Goal: Information Seeking & Learning: Learn about a topic

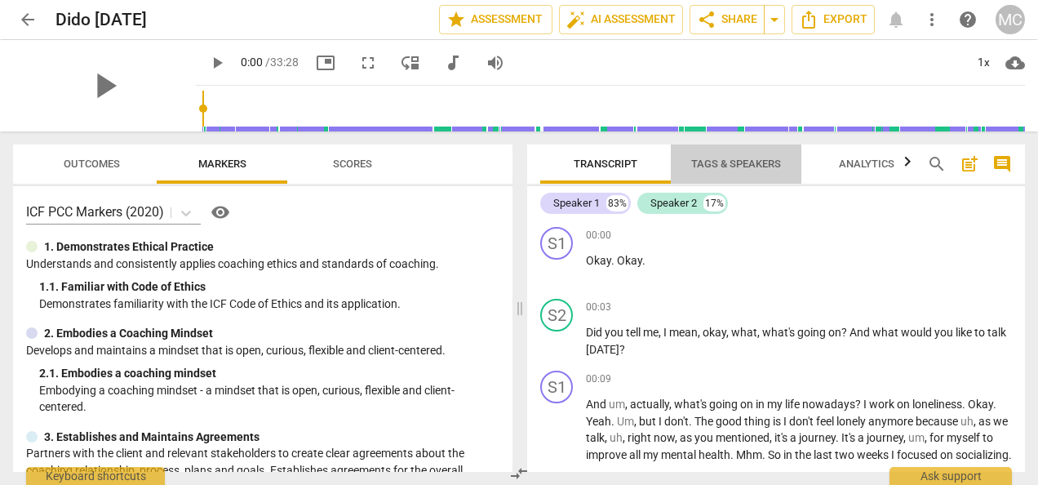
click at [744, 170] on span "Tags & Speakers" at bounding box center [736, 163] width 90 height 12
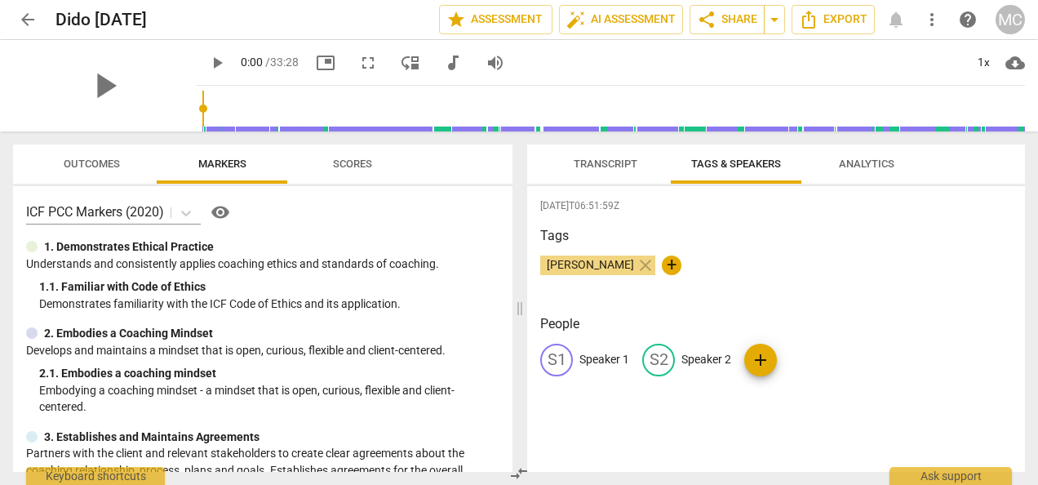
click at [609, 356] on p "Speaker 1" at bounding box center [604, 359] width 50 height 17
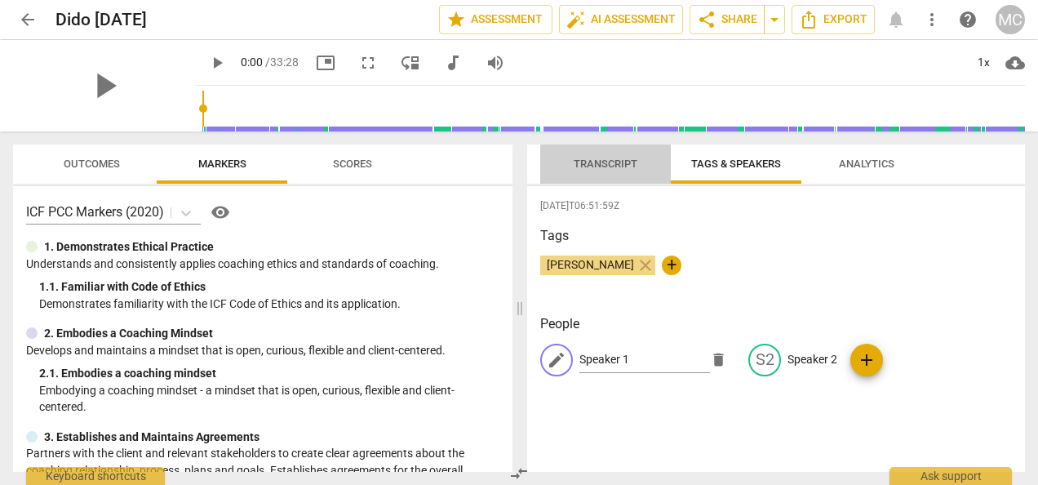
click at [609, 173] on span "Transcript" at bounding box center [605, 164] width 103 height 22
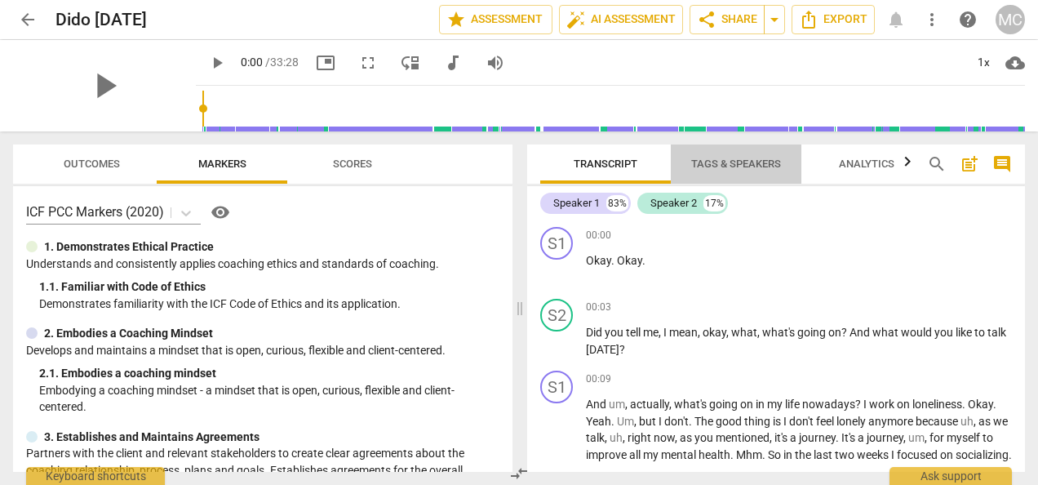
click at [716, 161] on span "Tags & Speakers" at bounding box center [736, 163] width 90 height 12
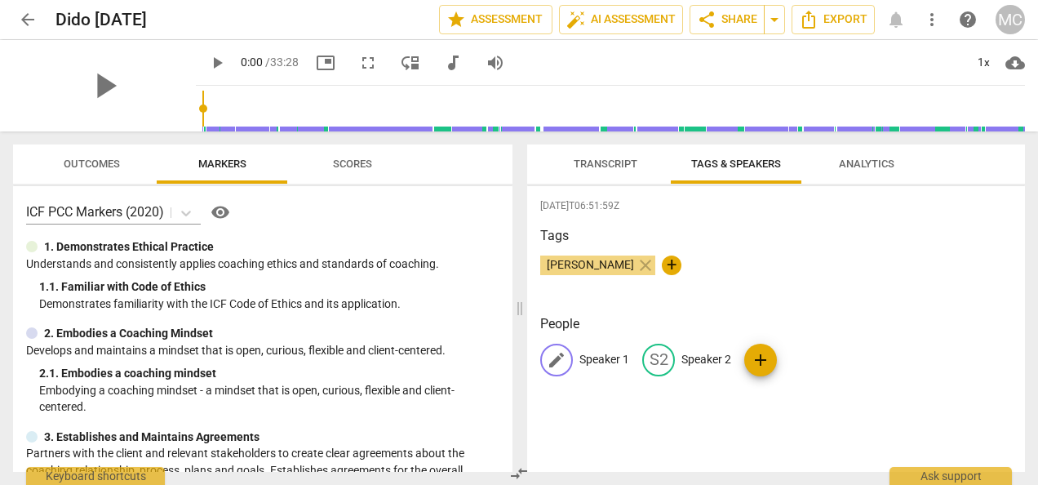
click at [604, 356] on p "Speaker 1" at bounding box center [604, 359] width 50 height 17
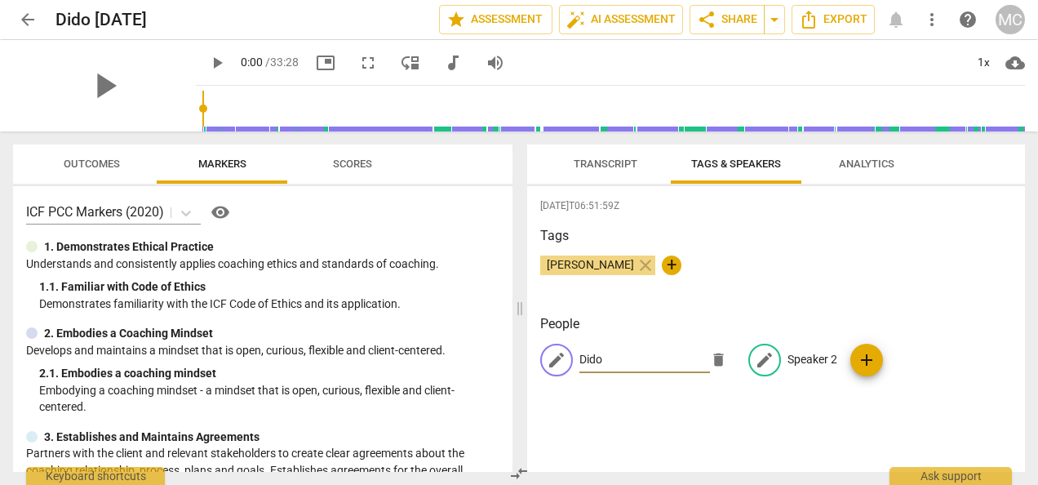
type input "Dido"
click at [803, 359] on p "Speaker 2" at bounding box center [812, 359] width 50 height 17
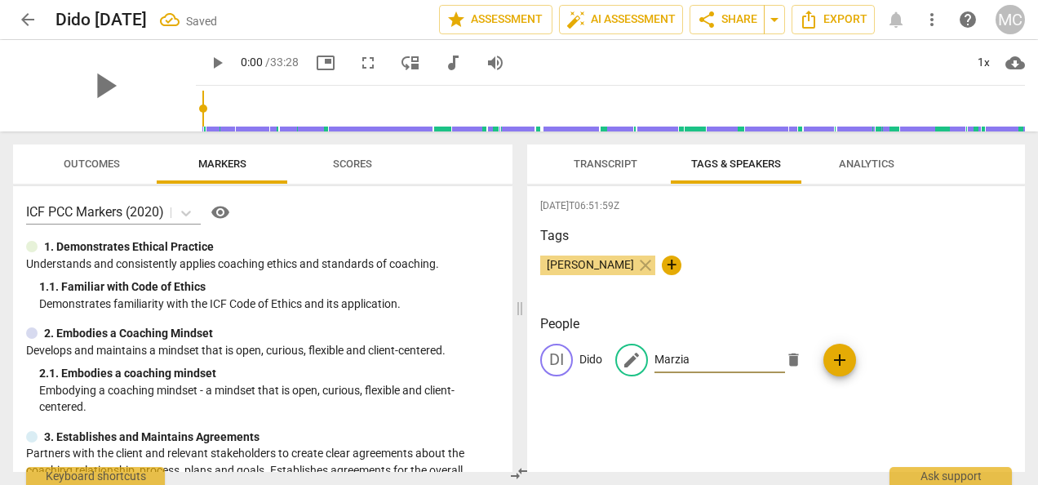
type input "Marzia"
click at [610, 162] on span "Transcript" at bounding box center [606, 163] width 64 height 12
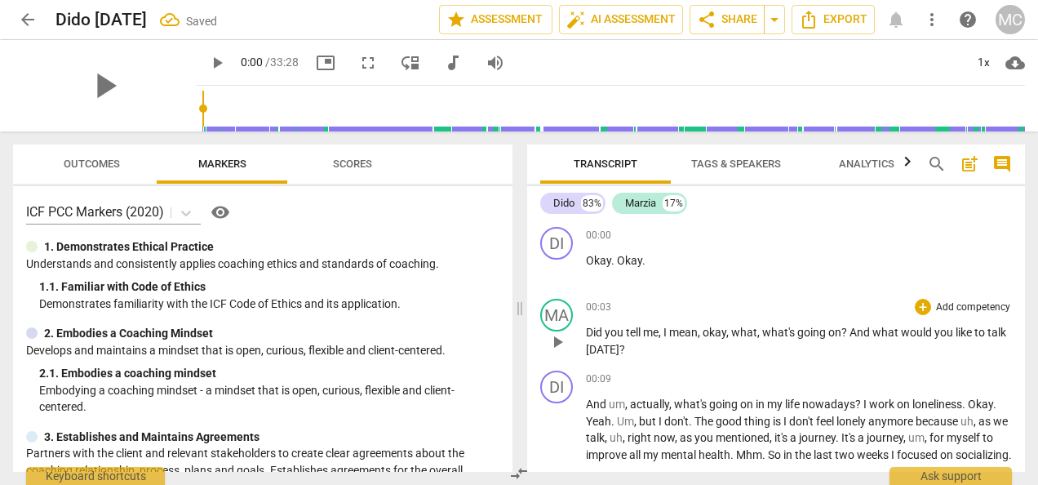
click at [736, 333] on span "what" at bounding box center [744, 332] width 26 height 13
click at [736, 333] on span "would" at bounding box center [746, 332] width 33 height 13
click at [588, 335] on span "," at bounding box center [588, 332] width 5 height 13
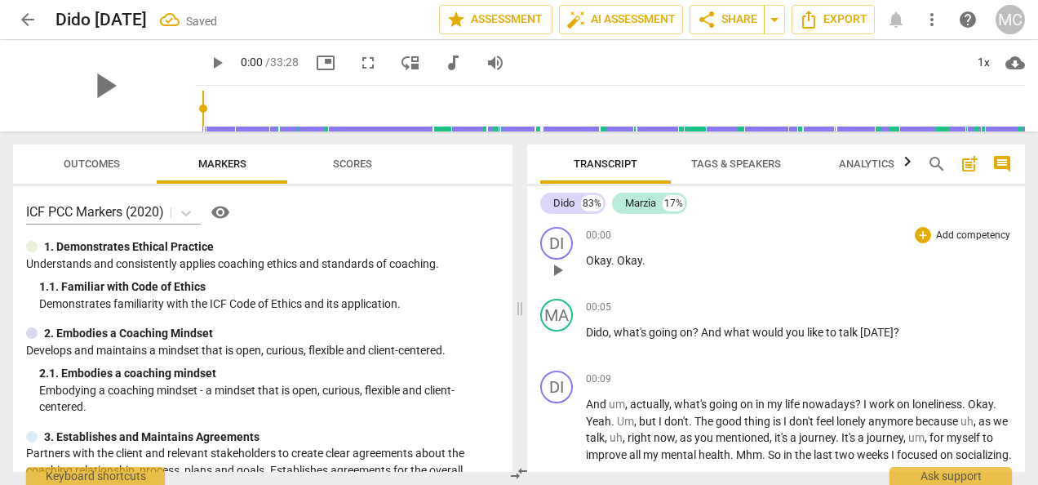
click at [589, 259] on span "Okay" at bounding box center [598, 260] width 25 height 13
click at [589, 279] on p at bounding box center [799, 268] width 426 height 33
click at [573, 226] on div "DI play_arrow pause 00:00 + Add competency keyboard_arrow_right Okay . Okay ." at bounding box center [776, 256] width 498 height 72
click at [651, 269] on div "00:00 + Add competency keyboard_arrow_right Okay . Okay ." at bounding box center [799, 256] width 426 height 59
click at [663, 261] on p "Okay . Okay ." at bounding box center [799, 260] width 426 height 17
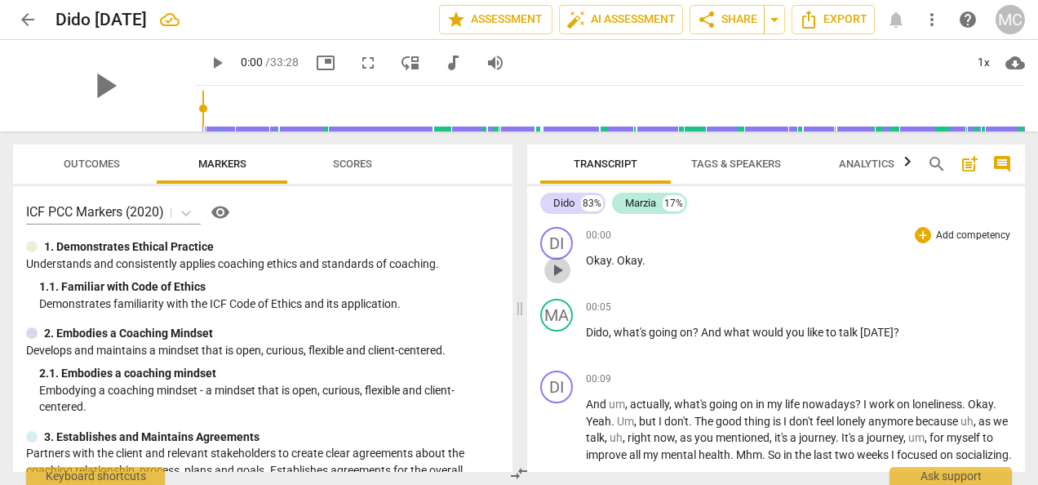
click at [558, 268] on span "play_arrow" at bounding box center [558, 270] width 20 height 20
click at [561, 268] on span "pause" at bounding box center [558, 270] width 20 height 20
type input "3"
click at [736, 240] on div "00:00 + Add competency keyboard_arrow_right" at bounding box center [799, 235] width 426 height 16
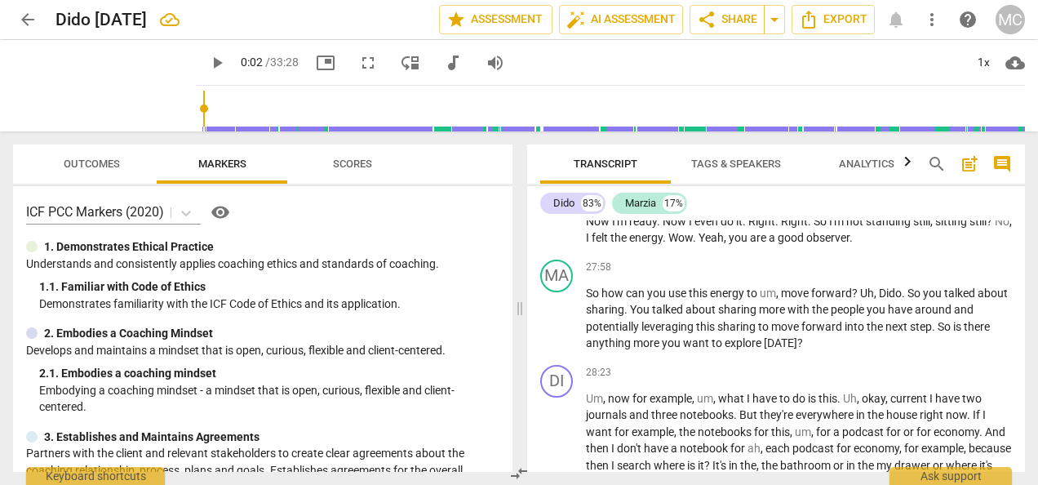
scroll to position [5430, 0]
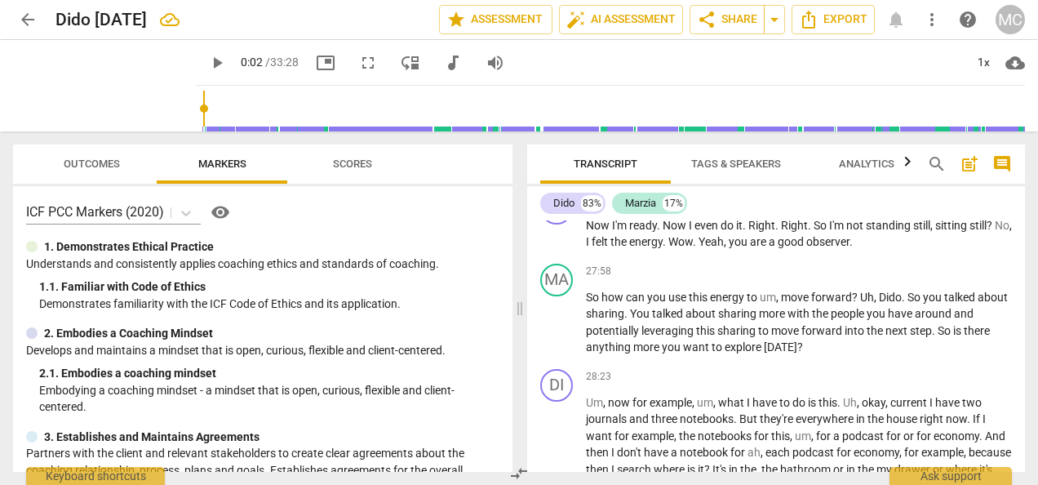
click at [1036, 184] on div "Transcript Tags & Speakers Analytics search post_add comment Dido 83% Marzia 17…" at bounding box center [779, 307] width 517 height 353
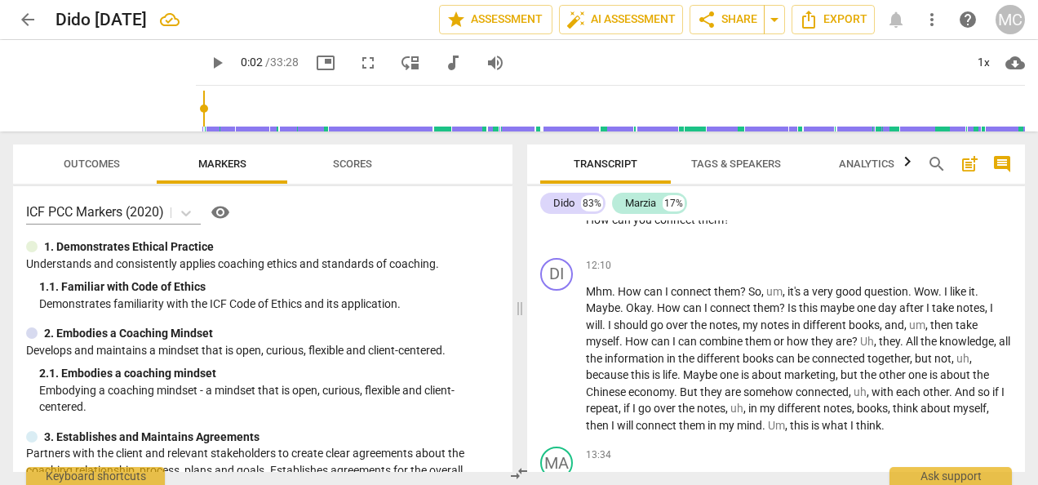
scroll to position [2131, 0]
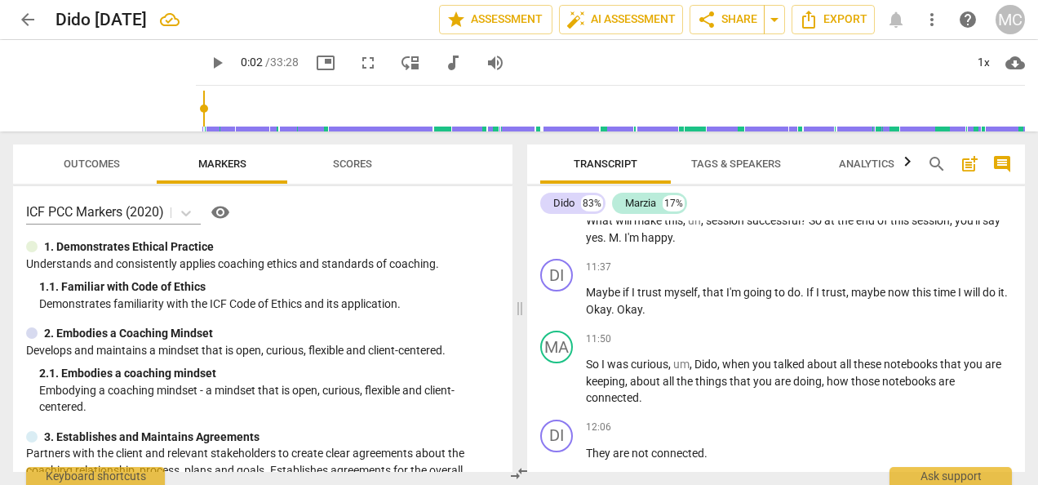
click at [1023, 192] on div "Dido 83% Marzia 17% DI play_arrow pause 00:00 + Add competency keyboard_arrow_r…" at bounding box center [776, 329] width 498 height 286
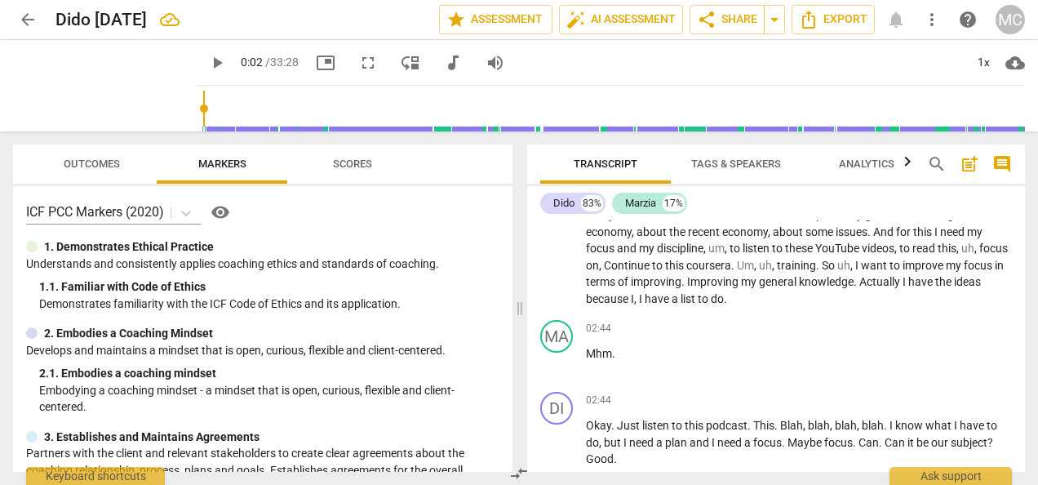
scroll to position [0, 0]
